Goal: Task Accomplishment & Management: Manage account settings

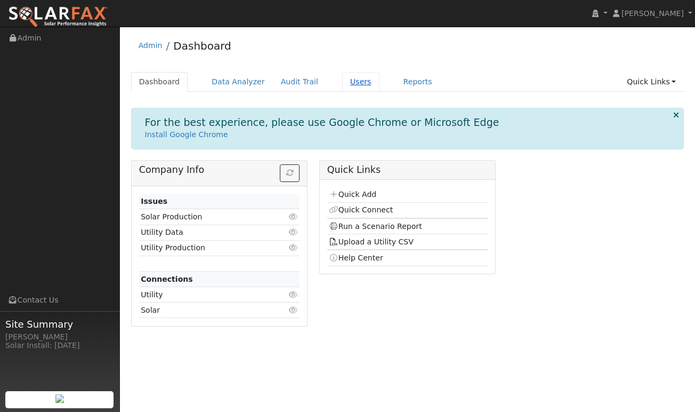
click at [346, 90] on link "Users" at bounding box center [360, 82] width 37 height 20
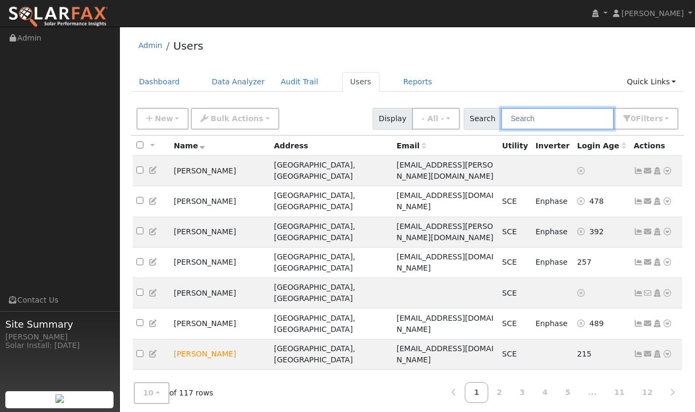
click at [539, 118] on input "text" at bounding box center [557, 119] width 113 height 22
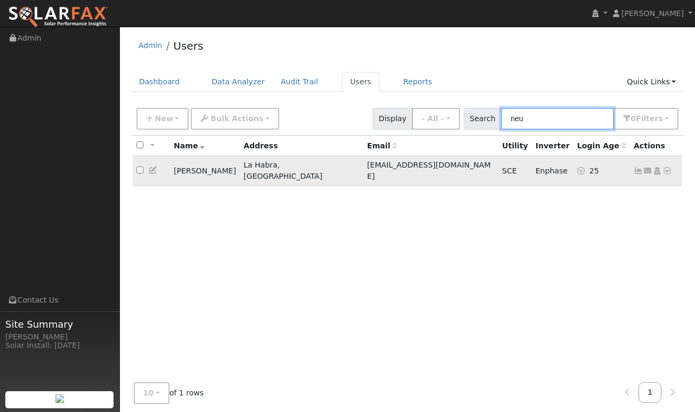
type input "neu"
click at [637, 167] on icon at bounding box center [639, 170] width 10 height 7
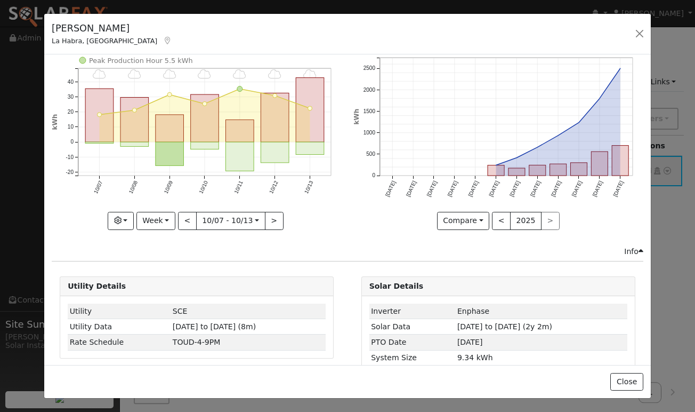
scroll to position [39, 0]
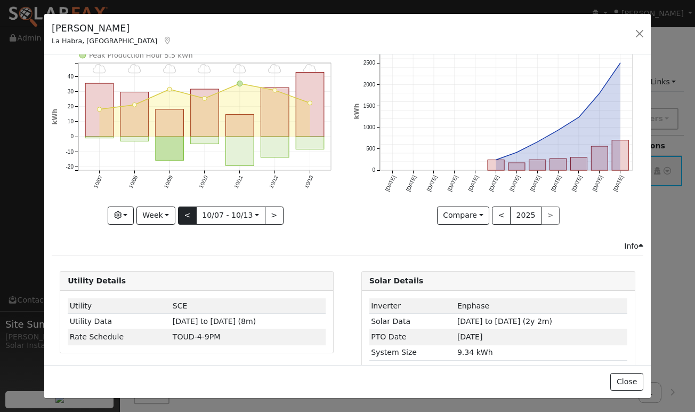
click at [190, 215] on button "<" at bounding box center [187, 215] width 19 height 18
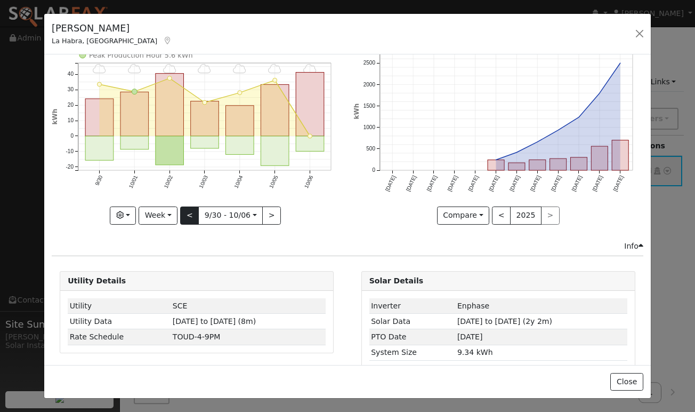
click at [190, 215] on button "<" at bounding box center [189, 215] width 19 height 18
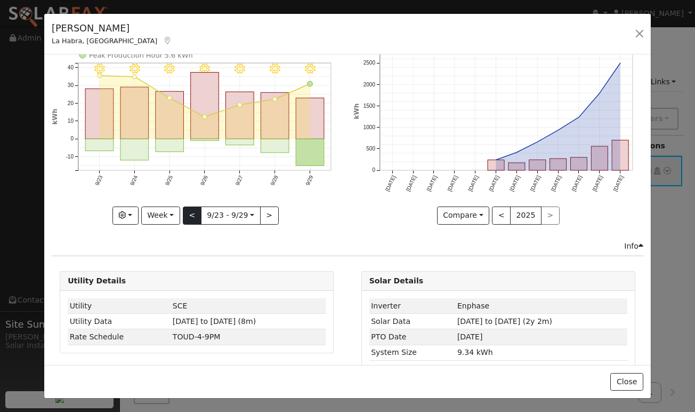
click at [190, 215] on button "<" at bounding box center [192, 215] width 19 height 18
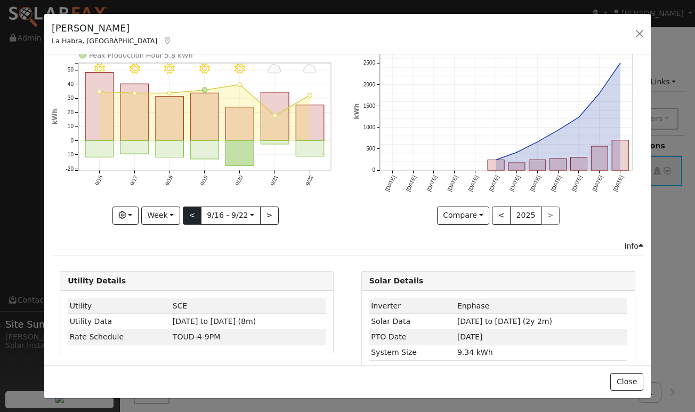
click at [190, 215] on button "<" at bounding box center [192, 215] width 19 height 18
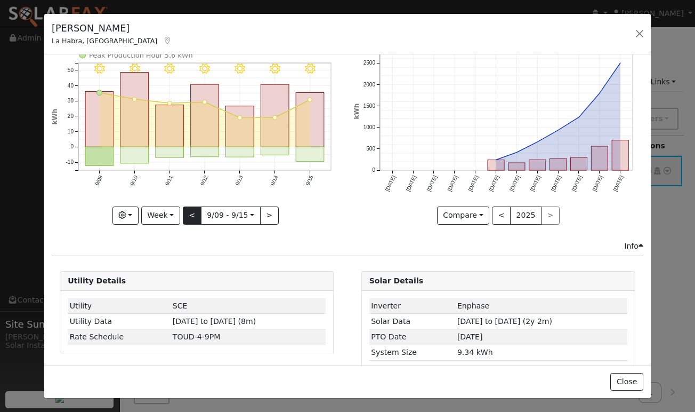
click at [190, 215] on button "<" at bounding box center [192, 215] width 19 height 18
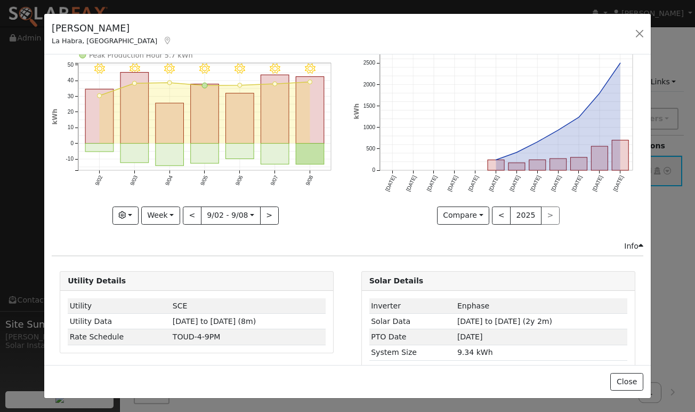
scroll to position [0, 0]
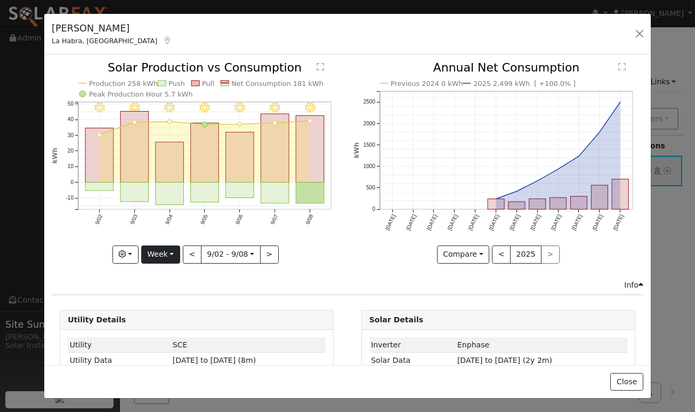
click at [173, 254] on button "Week" at bounding box center [160, 254] width 39 height 18
click at [165, 277] on link "Day" at bounding box center [179, 276] width 74 height 15
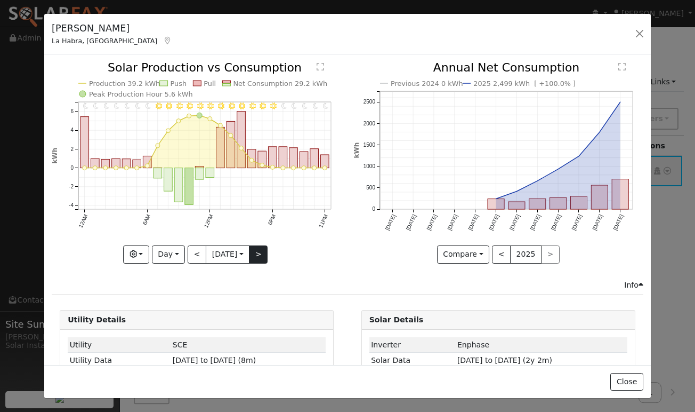
click at [266, 258] on button ">" at bounding box center [258, 254] width 19 height 18
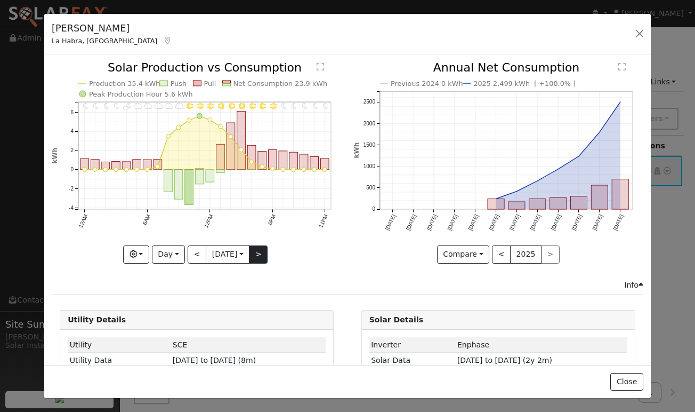
click at [266, 258] on button ">" at bounding box center [258, 254] width 19 height 18
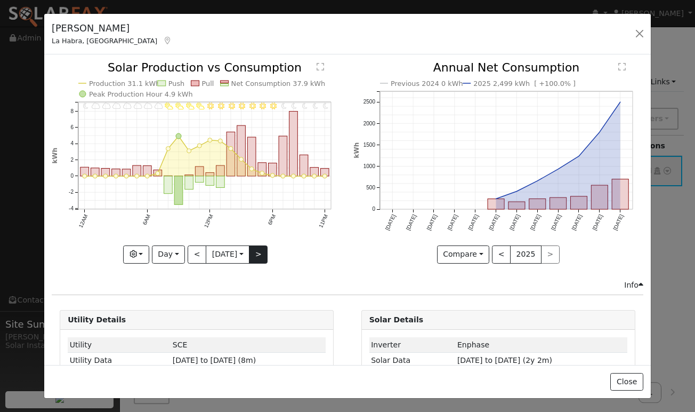
click at [266, 258] on button ">" at bounding box center [258, 254] width 19 height 18
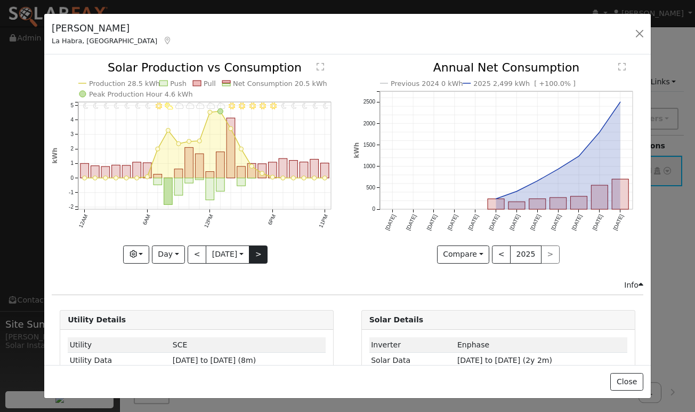
click at [266, 258] on button ">" at bounding box center [258, 254] width 19 height 18
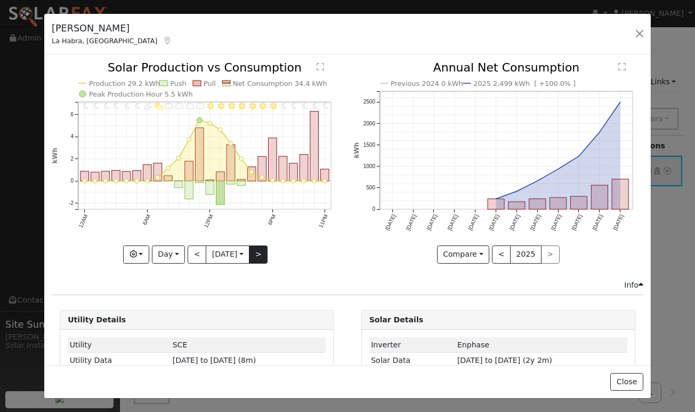
click at [266, 258] on button ">" at bounding box center [258, 254] width 19 height 18
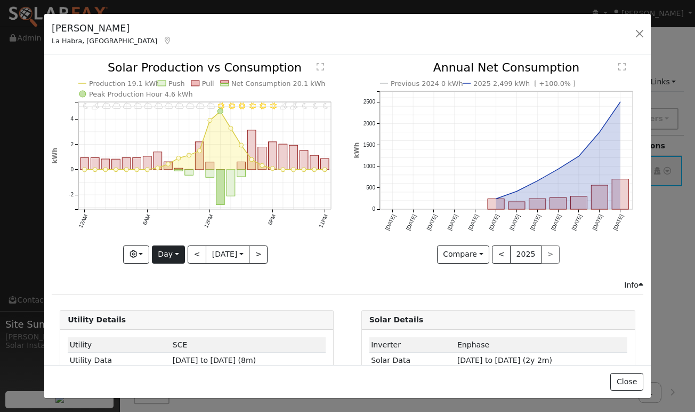
click at [166, 261] on button "Day" at bounding box center [168, 254] width 33 height 18
click at [175, 319] on link "Year" at bounding box center [189, 320] width 74 height 15
type input "2024-10-01"
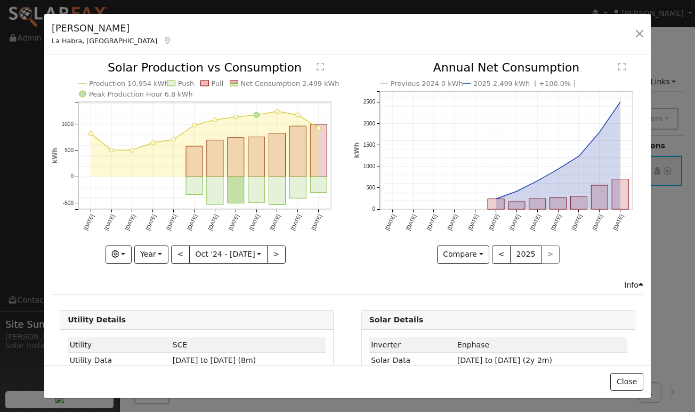
click at [624, 68] on text "" at bounding box center [621, 66] width 7 height 9
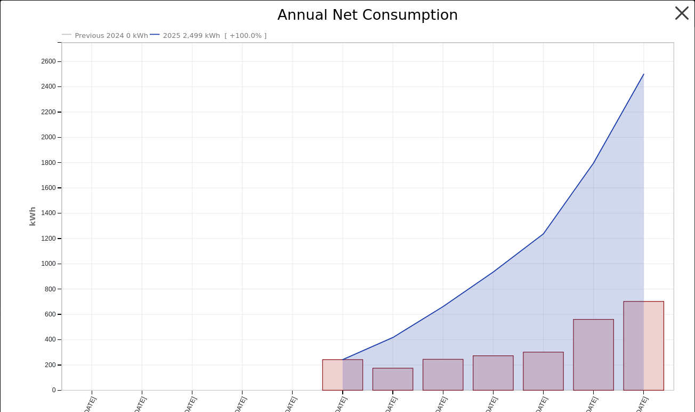
click at [676, 10] on button "button" at bounding box center [682, 13] width 20 height 20
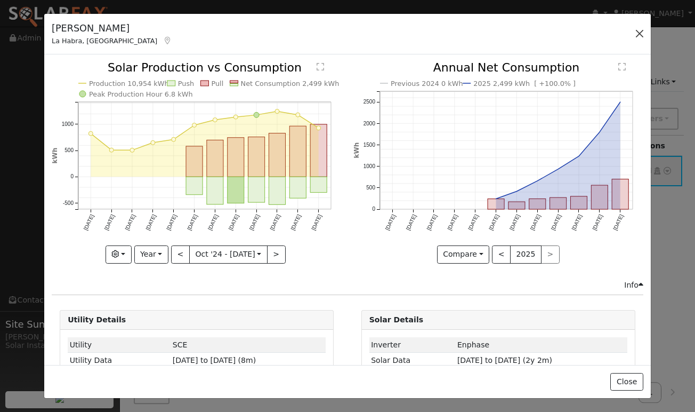
click at [634, 34] on button "button" at bounding box center [639, 33] width 15 height 15
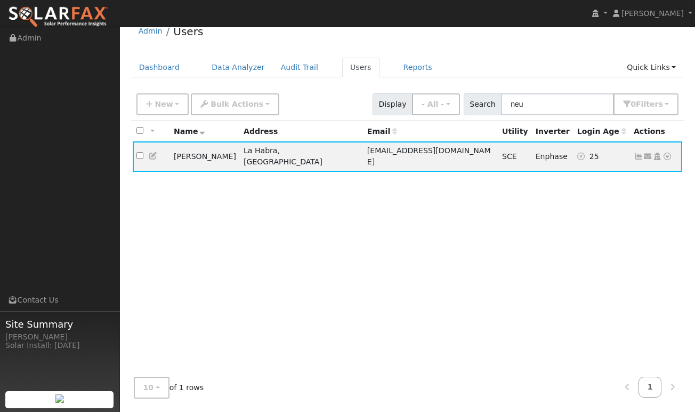
scroll to position [14, 0]
click at [637, 154] on icon at bounding box center [639, 155] width 10 height 7
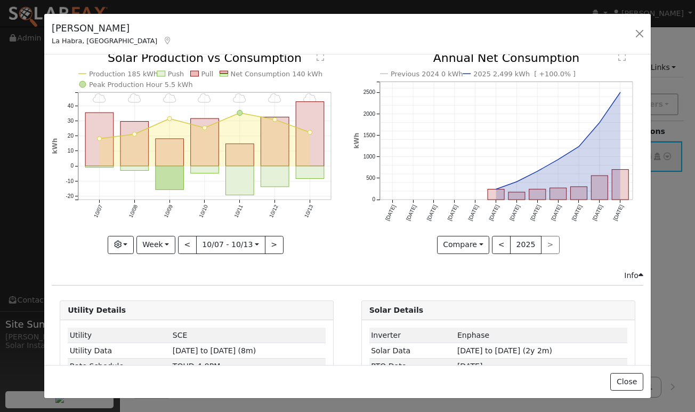
scroll to position [6, 0]
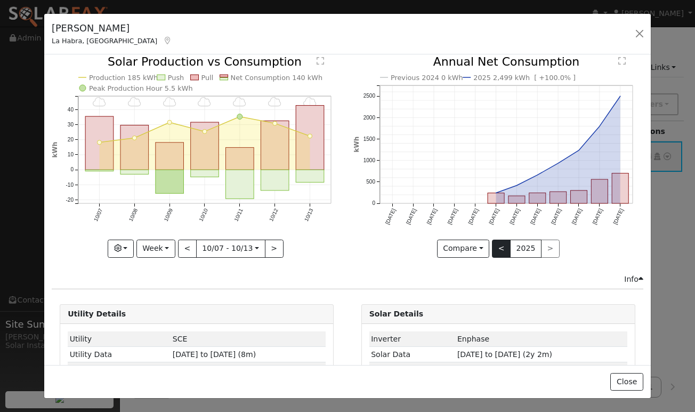
click at [509, 250] on button "<" at bounding box center [501, 248] width 19 height 18
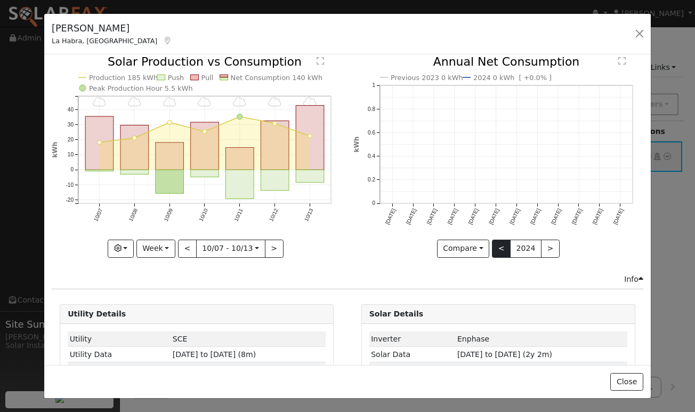
click at [503, 247] on button "<" at bounding box center [501, 248] width 19 height 18
click at [548, 244] on button ">" at bounding box center [550, 248] width 19 height 18
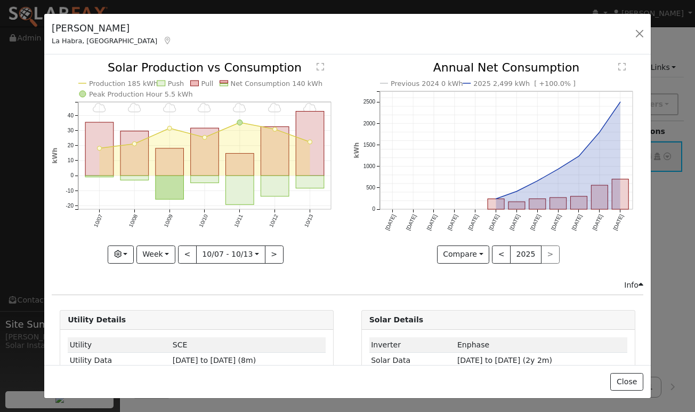
scroll to position [0, 0]
click at [189, 257] on button "<" at bounding box center [187, 254] width 19 height 18
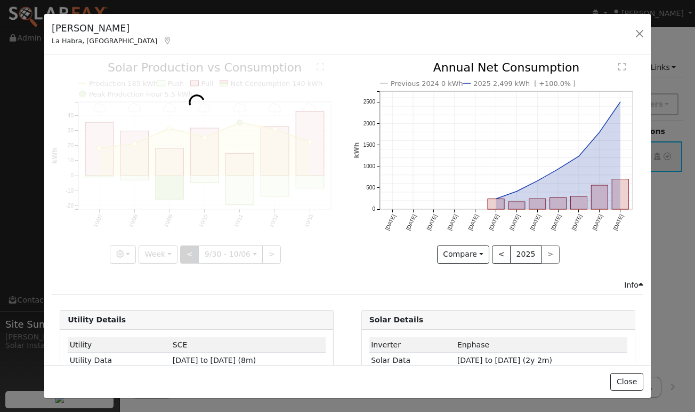
click at [189, 257] on div at bounding box center [197, 162] width 290 height 201
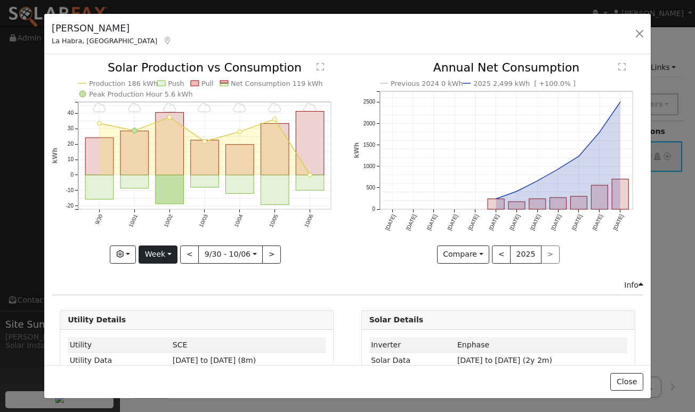
click at [158, 257] on button "Week" at bounding box center [158, 254] width 39 height 18
click at [164, 305] on link "Month" at bounding box center [176, 306] width 74 height 15
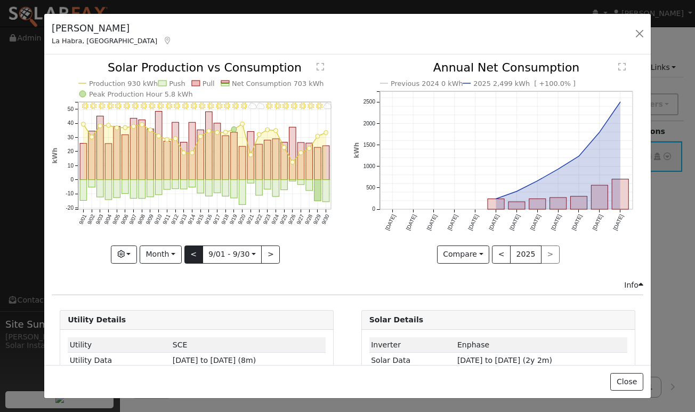
click at [196, 255] on button "<" at bounding box center [193, 254] width 19 height 18
click at [0, 0] on div at bounding box center [0, 0] width 0 height 0
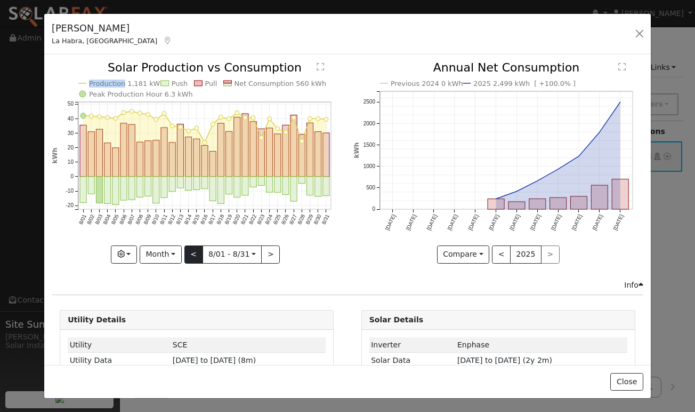
click at [196, 255] on button "<" at bounding box center [193, 254] width 19 height 18
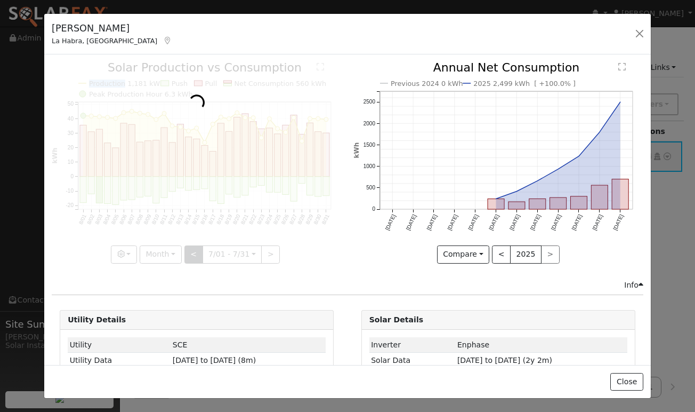
click at [196, 255] on div at bounding box center [197, 162] width 290 height 201
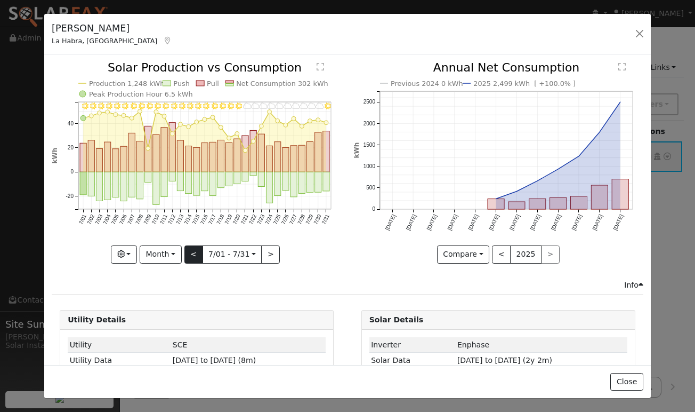
click at [196, 255] on button "<" at bounding box center [193, 254] width 19 height 18
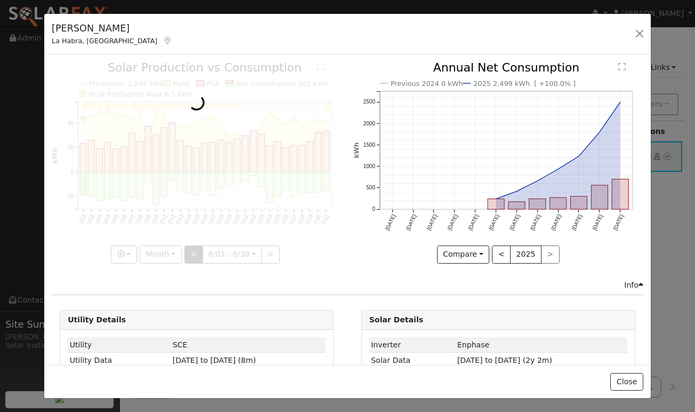
click at [196, 255] on div at bounding box center [197, 162] width 290 height 201
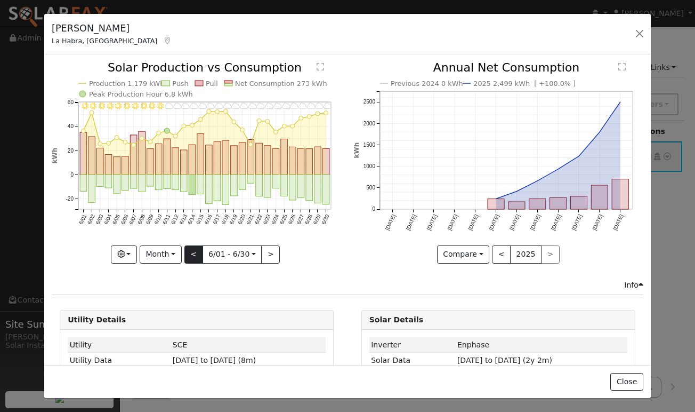
click at [196, 255] on button "<" at bounding box center [193, 254] width 19 height 18
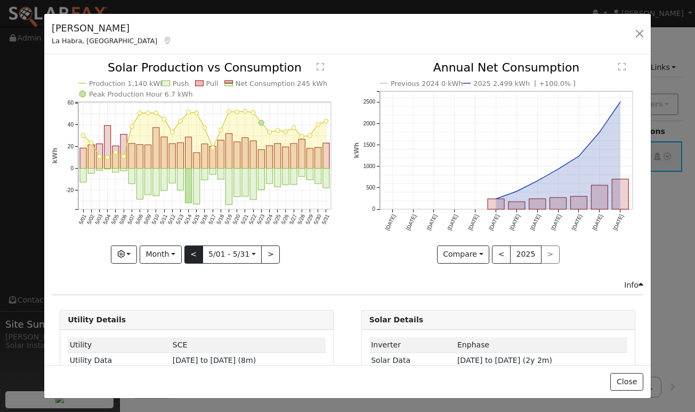
click at [196, 255] on button "<" at bounding box center [193, 254] width 19 height 18
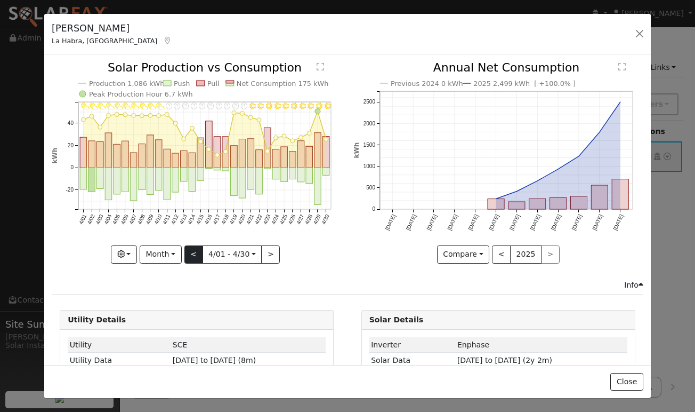
click at [196, 255] on button "<" at bounding box center [193, 254] width 19 height 18
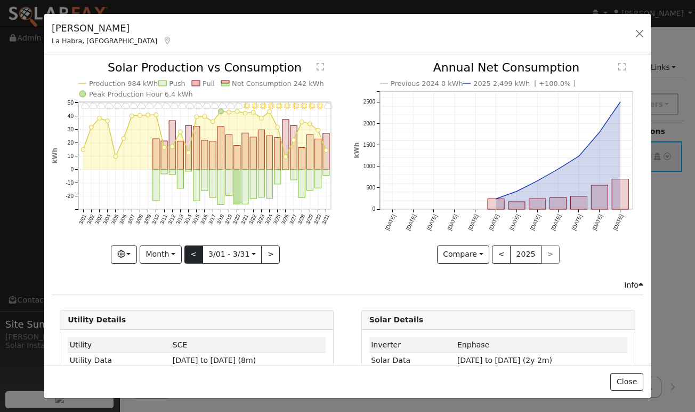
click at [196, 255] on button "<" at bounding box center [193, 254] width 19 height 18
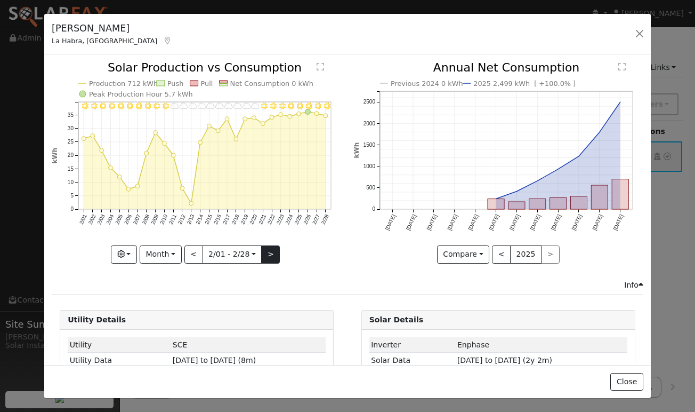
click at [275, 254] on button ">" at bounding box center [270, 254] width 19 height 18
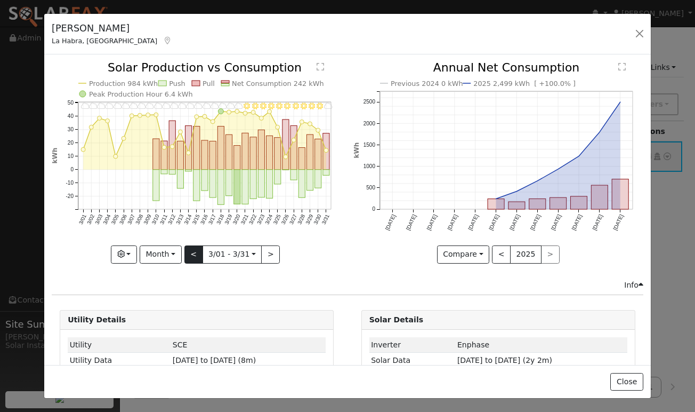
click at [193, 257] on button "<" at bounding box center [193, 254] width 19 height 18
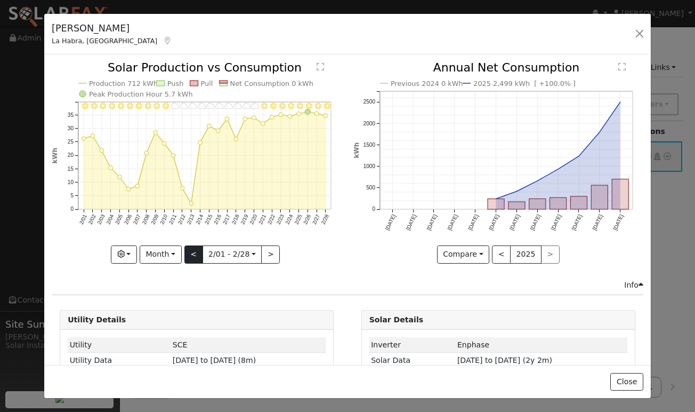
click at [193, 257] on button "<" at bounding box center [193, 254] width 19 height 18
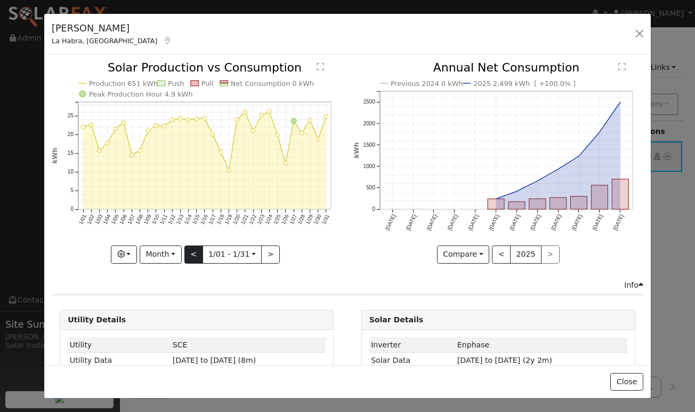
click at [193, 257] on button "<" at bounding box center [193, 254] width 19 height 18
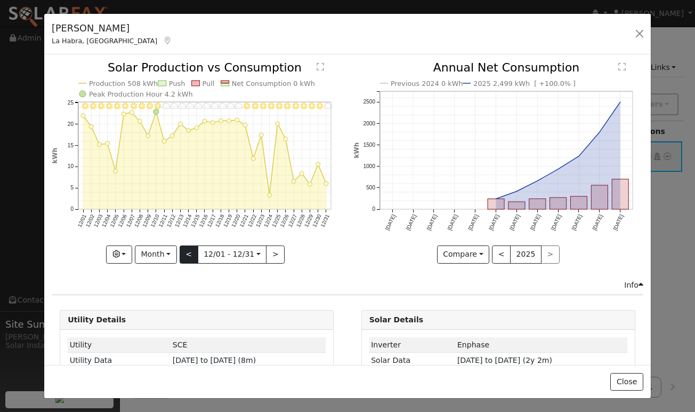
click at [193, 257] on button "<" at bounding box center [189, 254] width 19 height 18
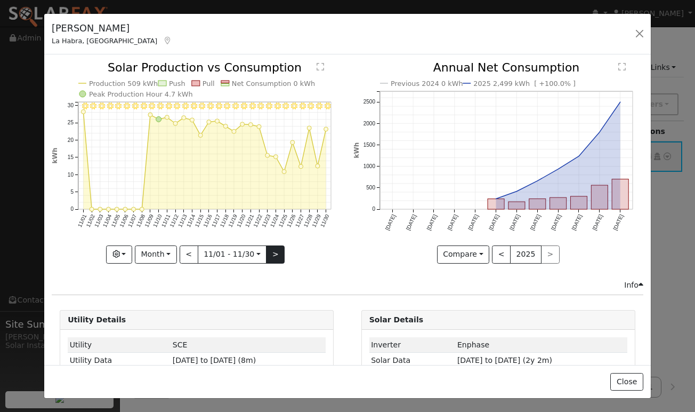
click at [268, 253] on button ">" at bounding box center [275, 254] width 19 height 18
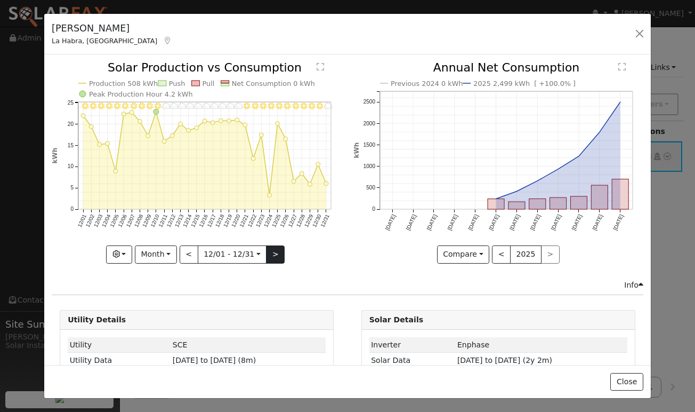
click at [268, 253] on button ">" at bounding box center [275, 254] width 19 height 18
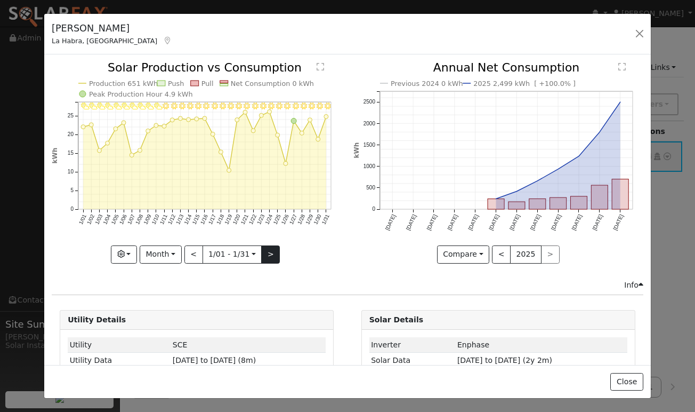
click at [268, 253] on button ">" at bounding box center [270, 254] width 19 height 18
type input "2025-02-01"
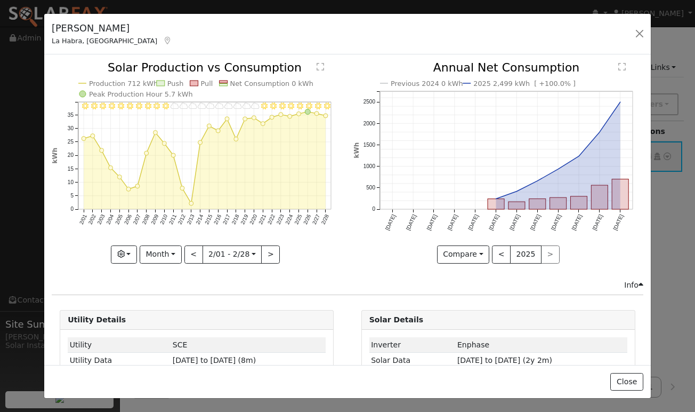
click at [670, 279] on div "Mike Neu La Habra, CA Default Account Default Account 2080 South La Quinta Cour…" at bounding box center [347, 206] width 695 height 412
click at [682, 236] on div "Mike Neu La Habra, CA Default Account Default Account 2080 South La Quinta Cour…" at bounding box center [347, 206] width 695 height 412
